Goal: Transaction & Acquisition: Obtain resource

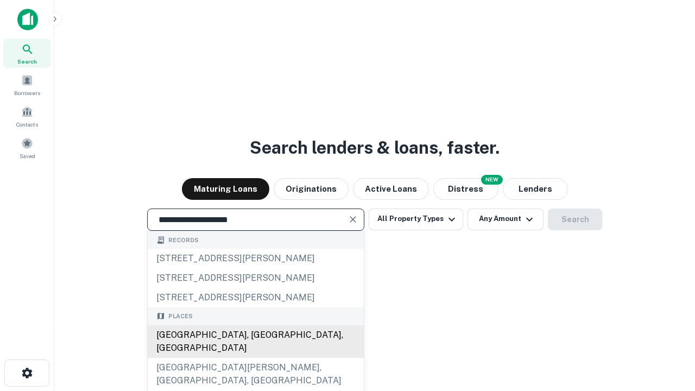
click at [255, 358] on div "Santa Monica, CA, USA" at bounding box center [256, 341] width 216 height 33
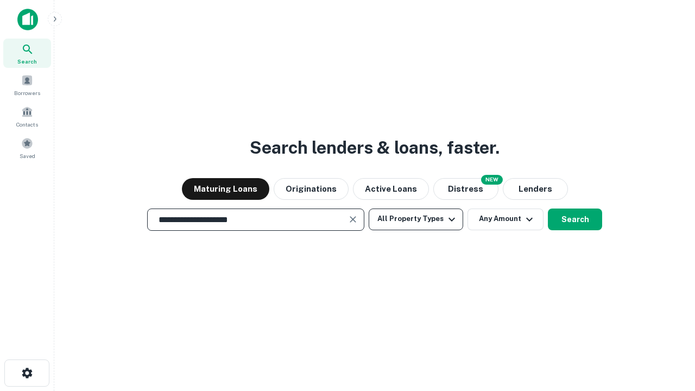
type input "**********"
click at [416, 219] on button "All Property Types" at bounding box center [416, 219] width 94 height 22
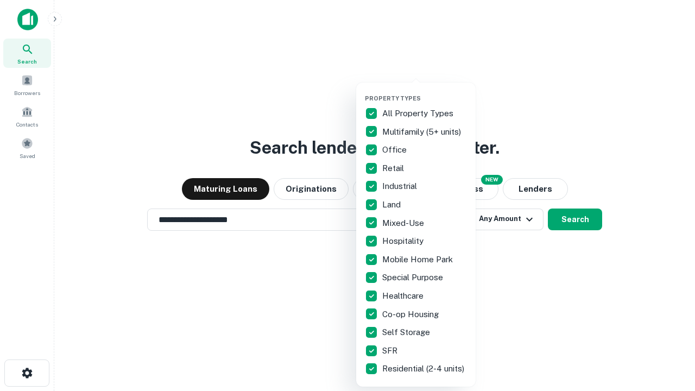
click at [425, 91] on button "button" at bounding box center [424, 91] width 119 height 1
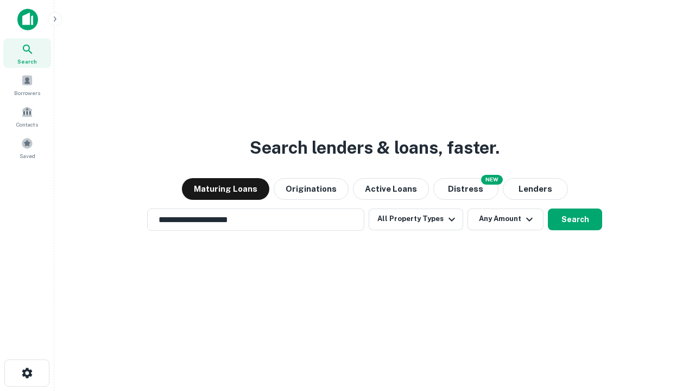
scroll to position [7, 131]
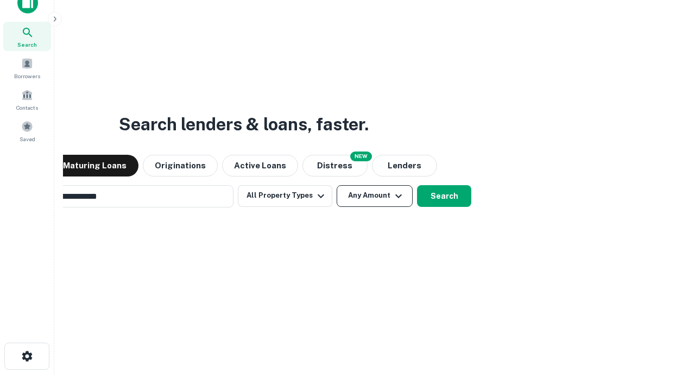
click at [337, 185] on button "Any Amount" at bounding box center [375, 196] width 76 height 22
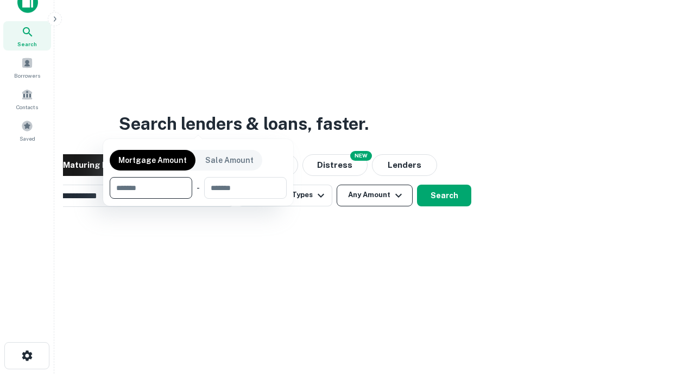
scroll to position [78, 307]
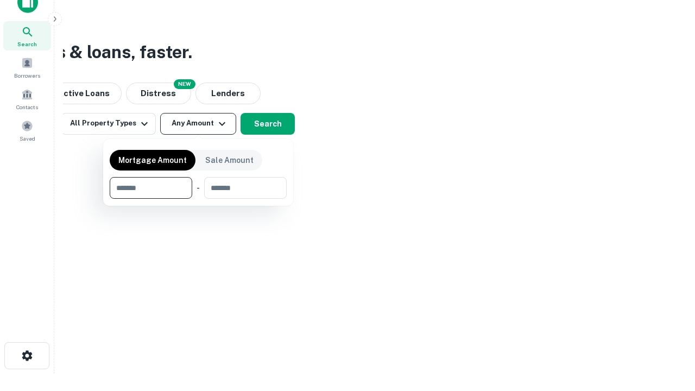
type input "*******"
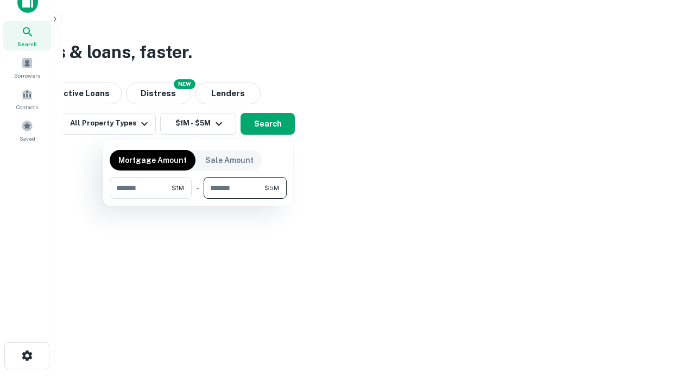
type input "*******"
click at [198, 199] on button "button" at bounding box center [198, 199] width 177 height 1
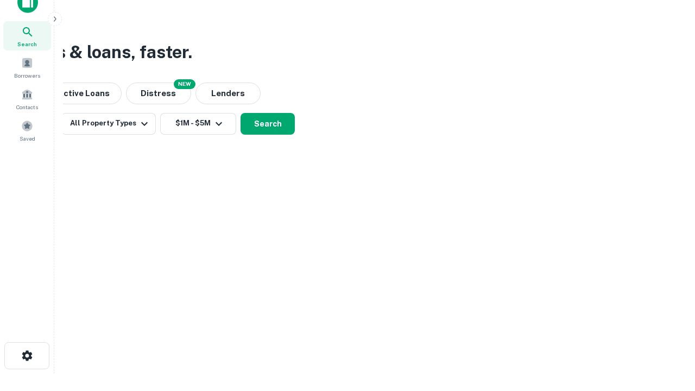
scroll to position [7, 200]
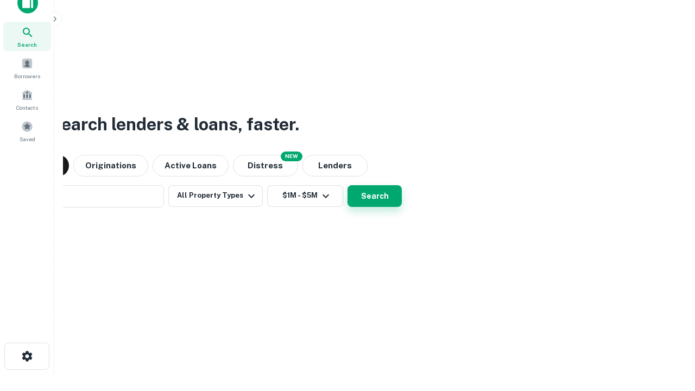
click at [347, 185] on button "Search" at bounding box center [374, 196] width 54 height 22
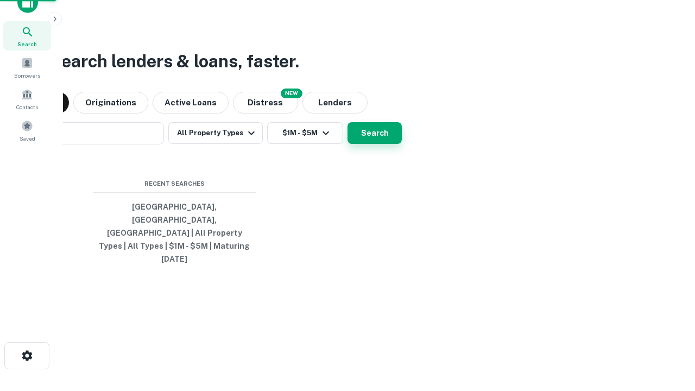
scroll to position [29, 307]
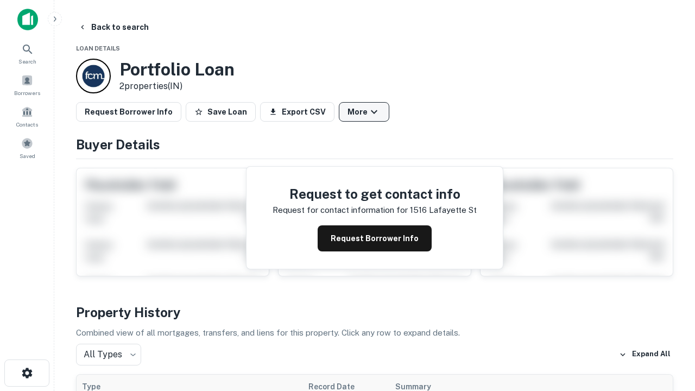
click at [364, 112] on button "More" at bounding box center [364, 112] width 50 height 20
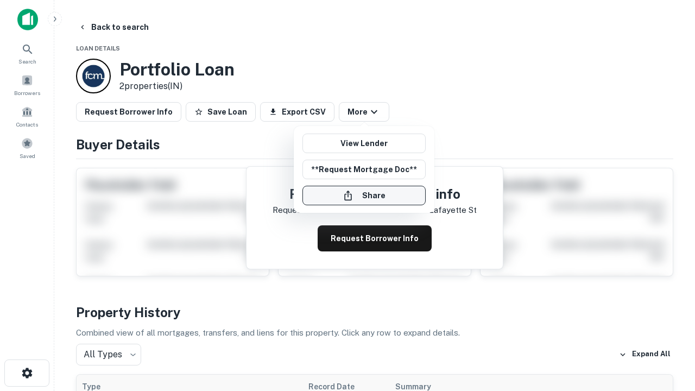
click at [364, 195] on button "Share" at bounding box center [363, 196] width 123 height 20
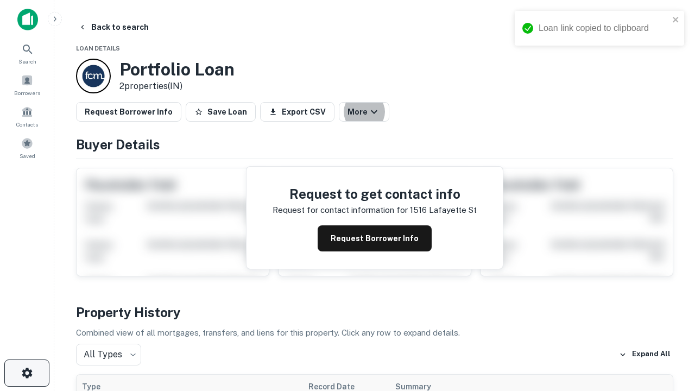
click at [27, 373] on icon "button" at bounding box center [27, 372] width 13 height 13
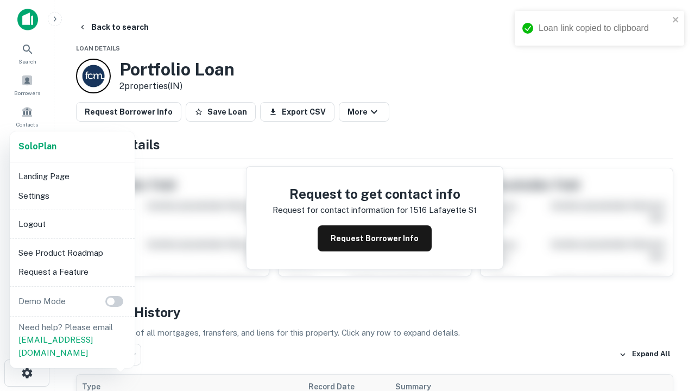
click at [72, 224] on li "Logout" at bounding box center [72, 224] width 116 height 20
